Goal: Task Accomplishment & Management: Manage account settings

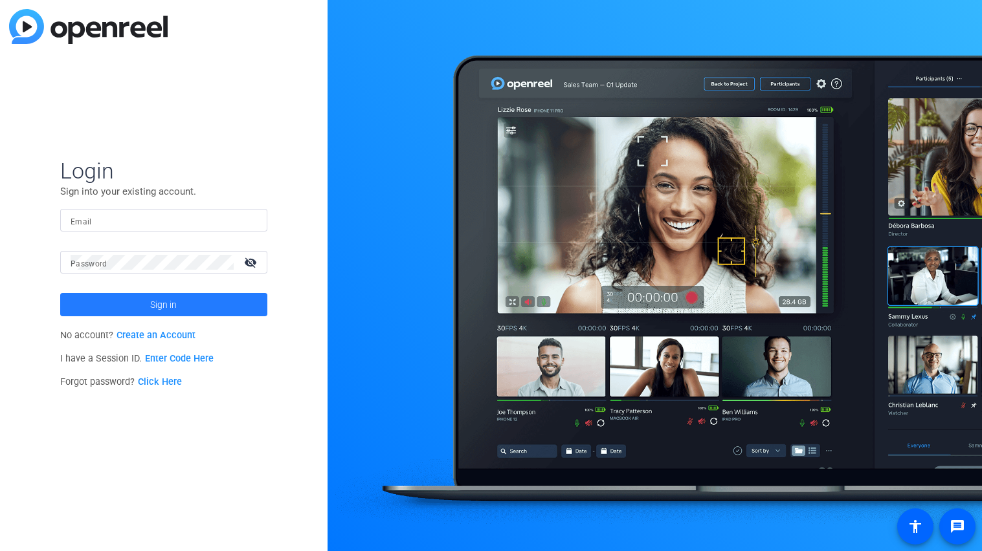
click at [159, 307] on span "Sign in" at bounding box center [163, 305] width 27 height 32
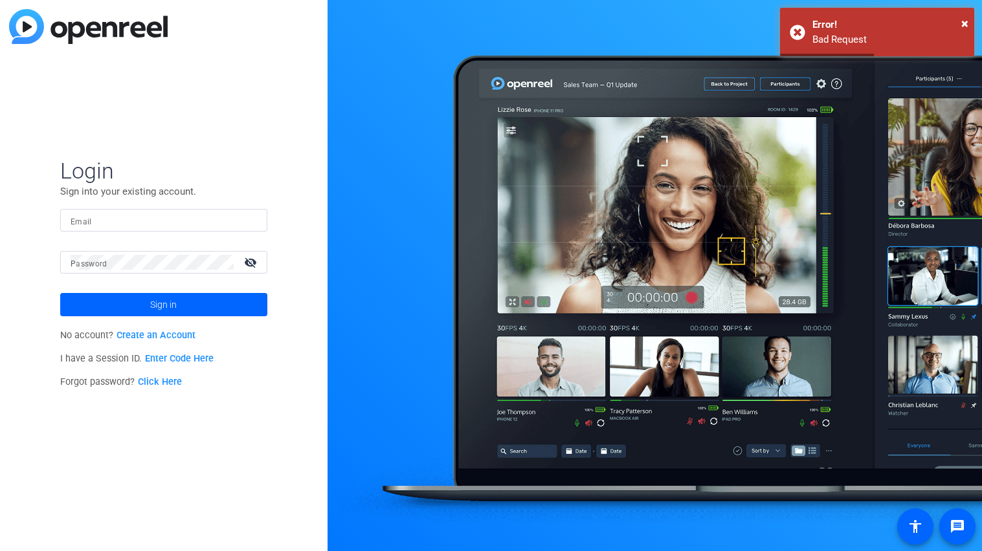
click at [154, 223] on input "Email" at bounding box center [164, 221] width 186 height 16
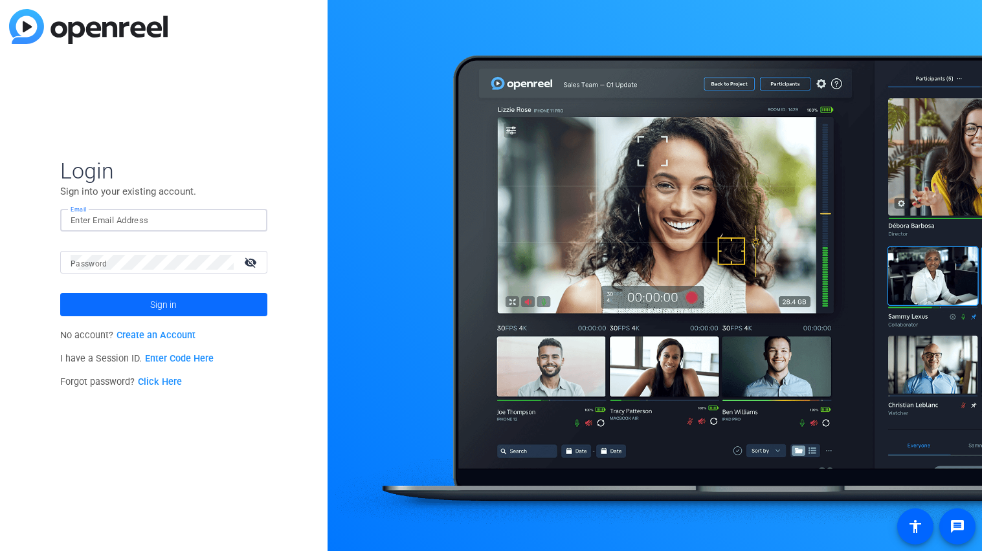
type input "[PERSON_NAME].R"
drag, startPoint x: 152, startPoint y: 217, endPoint x: 0, endPoint y: 222, distance: 152.1
click at [0, 222] on div "Login Sign into your existing account. Email Patrick.R Password visibility_off …" at bounding box center [163, 275] width 327 height 551
click at [94, 223] on input "Email" at bounding box center [164, 221] width 186 height 16
type input "[EMAIL_ADDRESS][DOMAIN_NAME]"
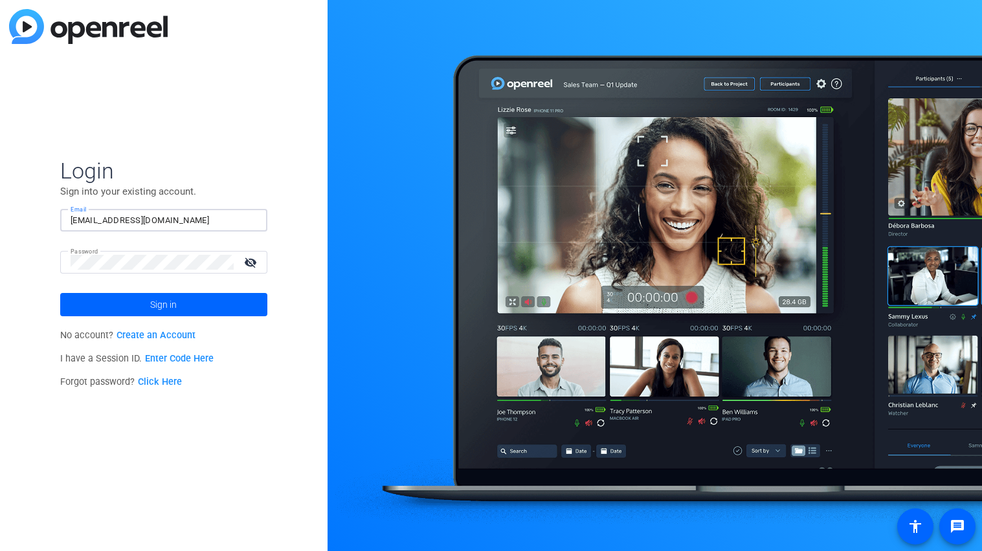
click at [60, 293] on button "Sign in" at bounding box center [163, 304] width 207 height 23
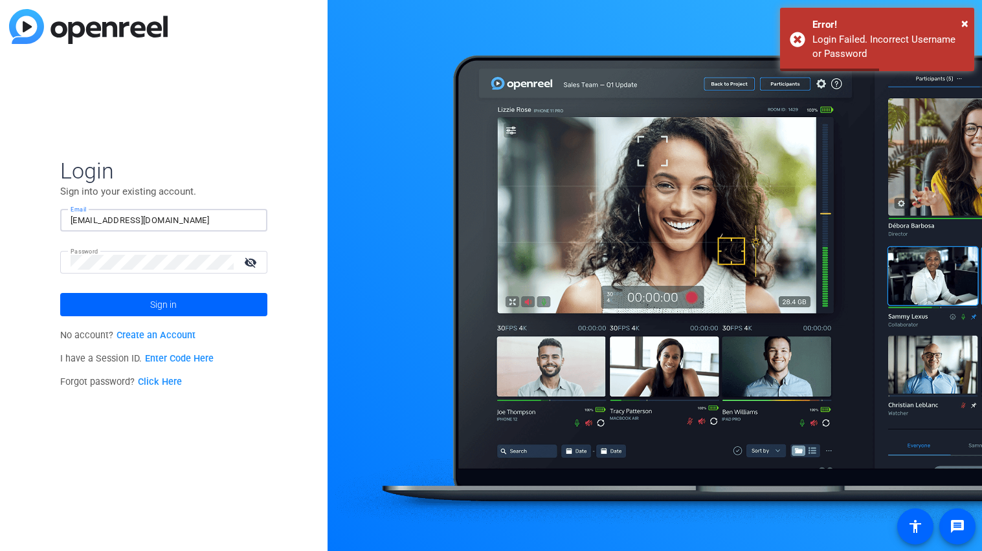
drag, startPoint x: 232, startPoint y: 219, endPoint x: 0, endPoint y: 292, distance: 243.1
click at [0, 292] on div "Login Sign into your existing account. Email 29Proth@mendhamtwp.org Password vi…" at bounding box center [163, 275] width 327 height 551
click at [0, 277] on div "Login Sign into your existing account. Email Password visibility_off Sign in No…" at bounding box center [163, 275] width 327 height 551
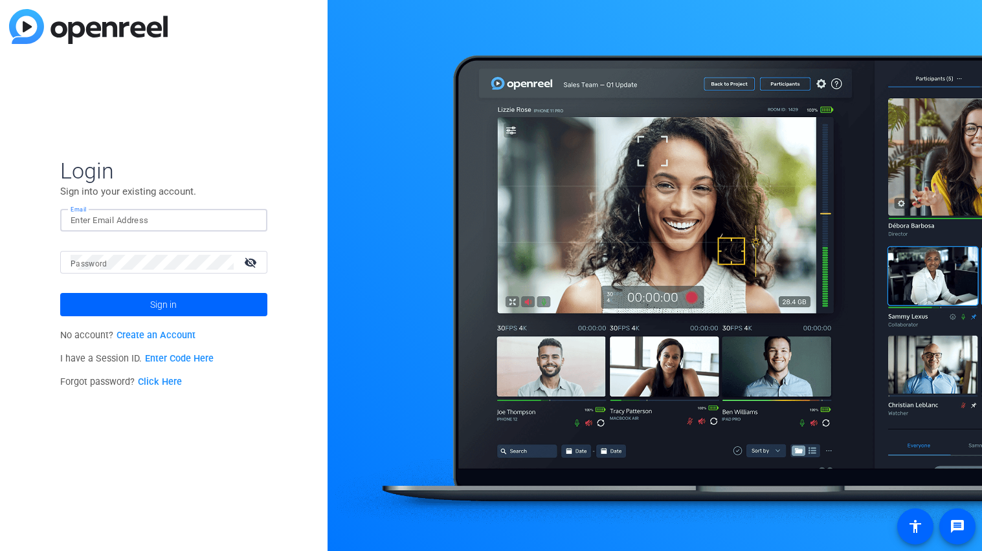
click at [206, 220] on input "Email" at bounding box center [164, 221] width 186 height 16
type input "[EMAIL_ADDRESS][DOMAIN_NAME]"
click at [60, 293] on button "Sign in" at bounding box center [163, 304] width 207 height 23
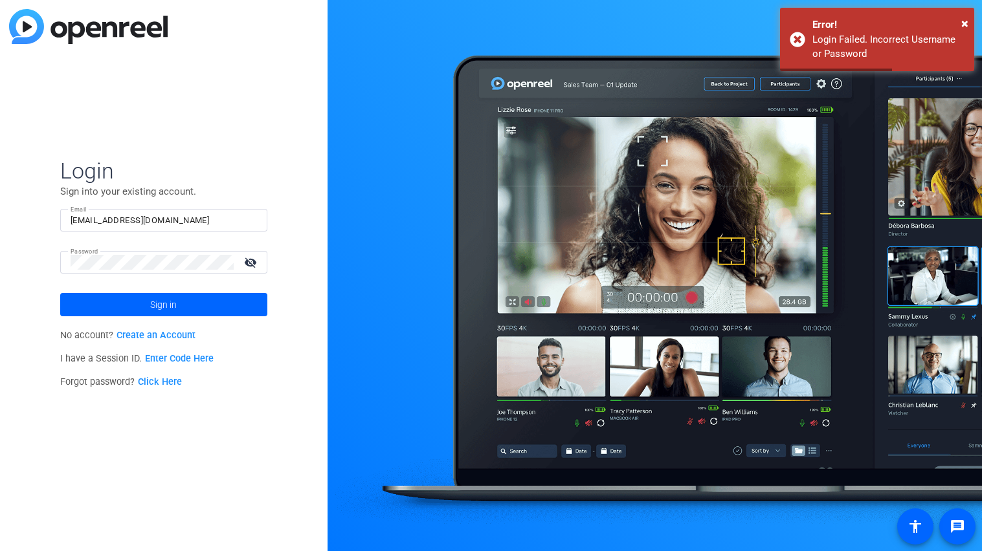
click at [248, 264] on mat-icon "visibility_off" at bounding box center [251, 262] width 31 height 19
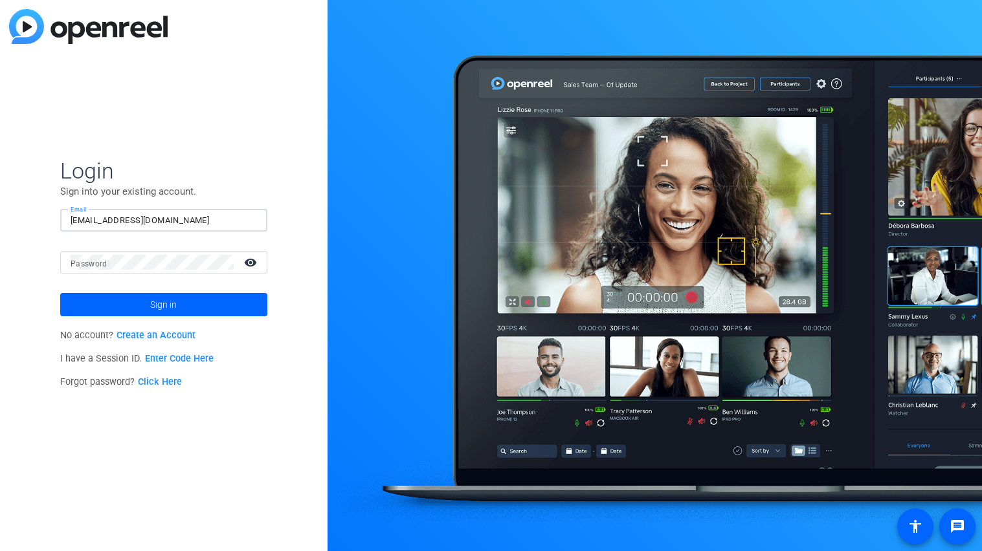
drag, startPoint x: 194, startPoint y: 223, endPoint x: 19, endPoint y: 213, distance: 175.6
click at [19, 213] on div "Login Sign into your existing account. Email [EMAIL_ADDRESS][DOMAIN_NAME] Passw…" at bounding box center [163, 275] width 327 height 551
click at [183, 222] on input "Email" at bounding box center [164, 221] width 186 height 16
click at [100, 261] on mat-label "Password" at bounding box center [89, 263] width 37 height 9
click at [60, 293] on button "Sign in" at bounding box center [163, 304] width 207 height 23
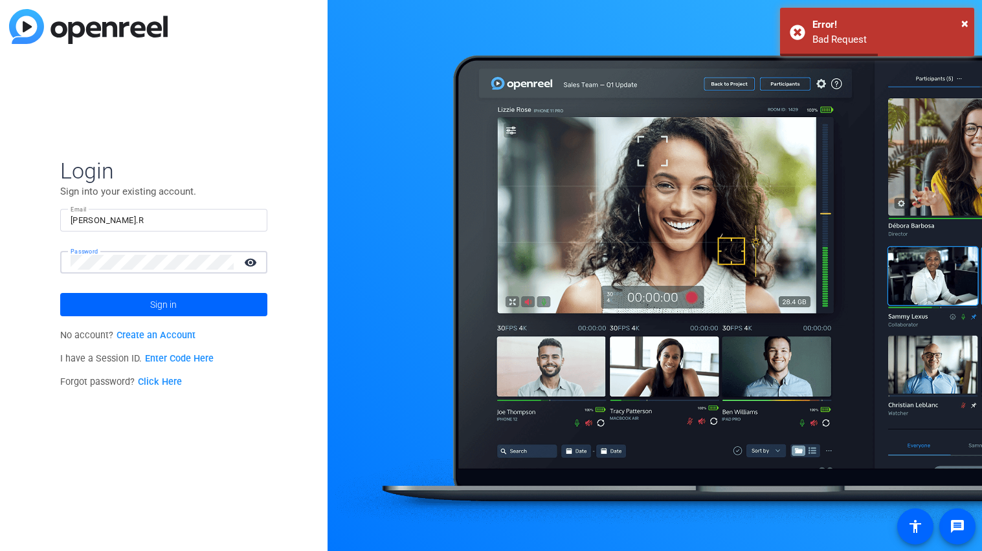
click at [0, 271] on div "Login Sign into your existing account. Email [PERSON_NAME].R Password visibilit…" at bounding box center [163, 275] width 327 height 551
drag, startPoint x: 176, startPoint y: 210, endPoint x: 0, endPoint y: 241, distance: 178.6
click at [0, 241] on div "Login Sign into your existing account. Email [PERSON_NAME].R Password visibilit…" at bounding box center [163, 275] width 327 height 551
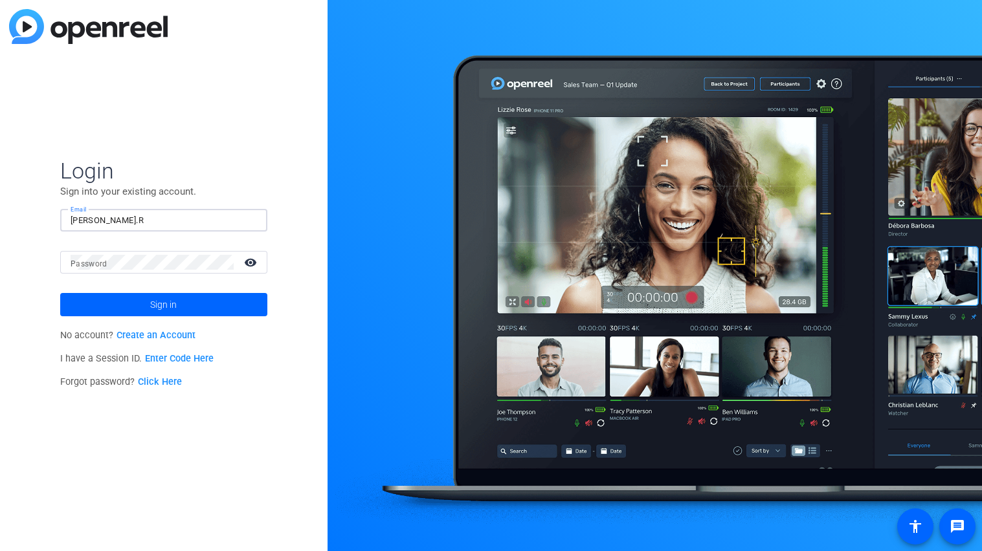
click at [117, 219] on input "[PERSON_NAME].R" at bounding box center [164, 221] width 186 height 16
type input "P"
